Goal: Transaction & Acquisition: Purchase product/service

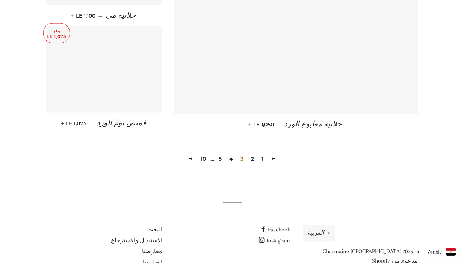
scroll to position [1085, 0]
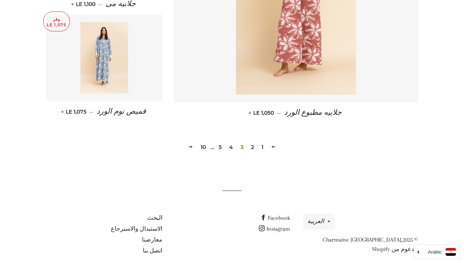
click at [232, 142] on link "4" at bounding box center [231, 147] width 10 height 11
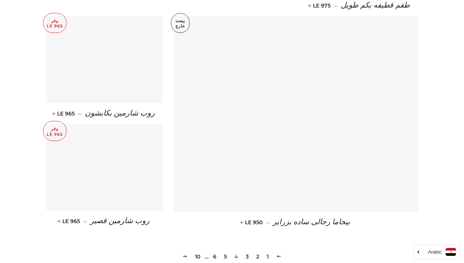
scroll to position [1014, 0]
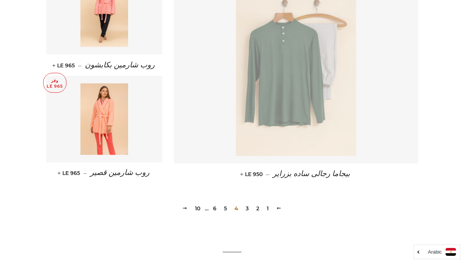
click at [226, 204] on link "5" at bounding box center [225, 208] width 9 height 11
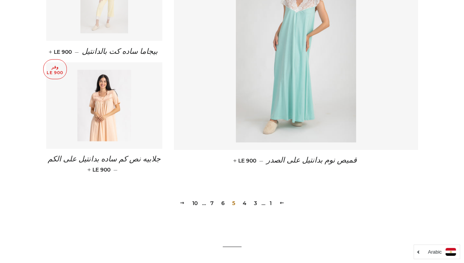
scroll to position [1052, 0]
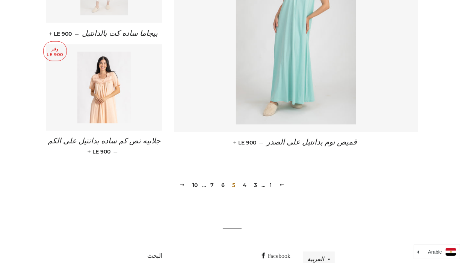
click at [222, 180] on link "6" at bounding box center [222, 185] width 9 height 11
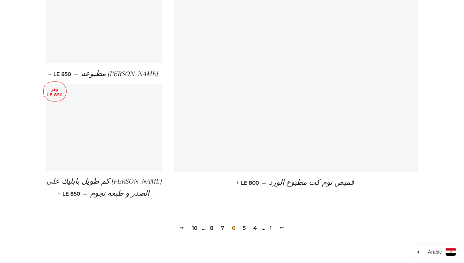
scroll to position [1052, 0]
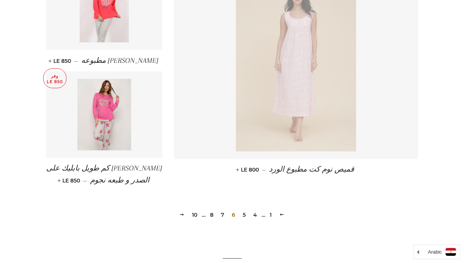
click at [212, 212] on link "8" at bounding box center [211, 214] width 9 height 11
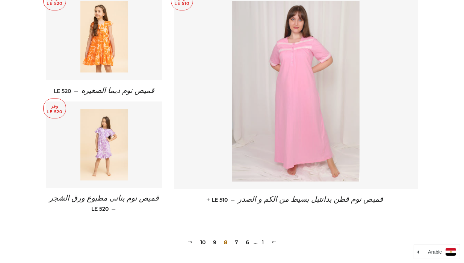
scroll to position [1014, 0]
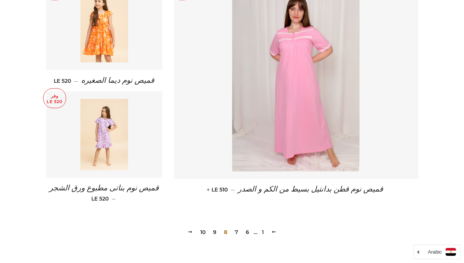
click at [201, 226] on link "10" at bounding box center [202, 231] width 11 height 11
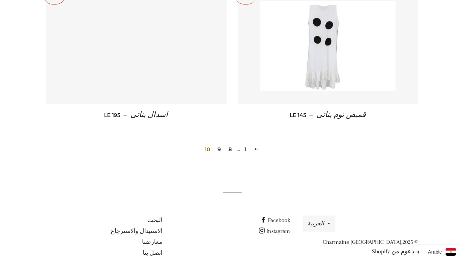
scroll to position [483, 0]
